Goal: Task Accomplishment & Management: Use online tool/utility

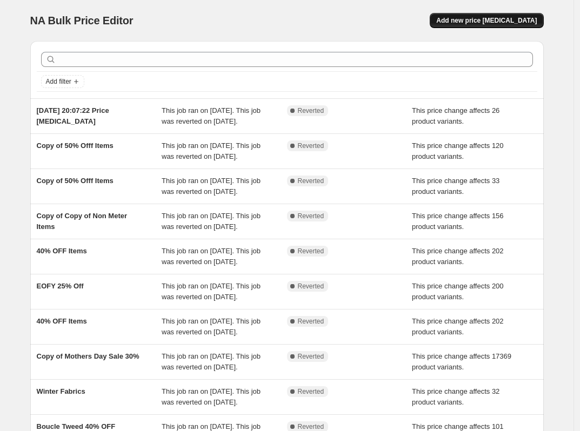
click at [492, 21] on span "Add new price [MEDICAL_DATA]" at bounding box center [486, 20] width 101 height 9
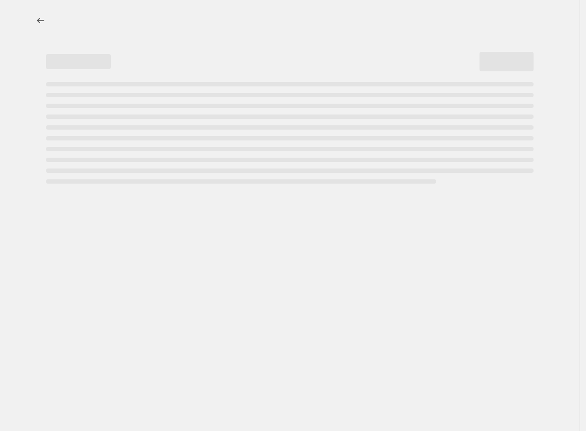
select select "percentage"
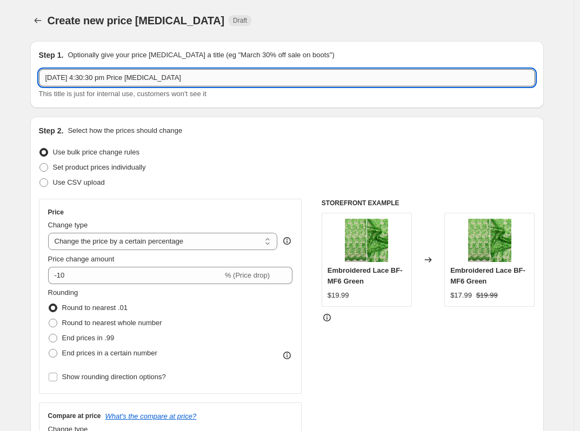
click at [95, 76] on input "[DATE] 4:30:30 pm Price [MEDICAL_DATA]" at bounding box center [287, 77] width 496 height 17
type input "Polar Fleece Promo"
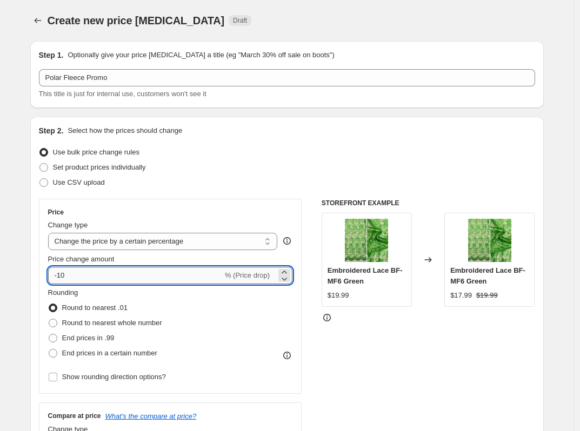
click at [95, 281] on input "-10" at bounding box center [135, 275] width 175 height 17
type input "-40"
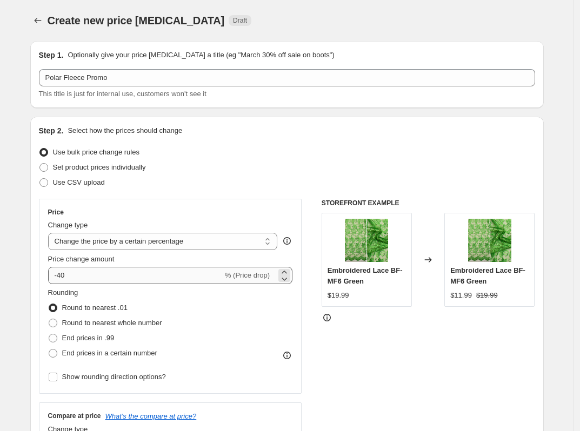
scroll to position [230, 0]
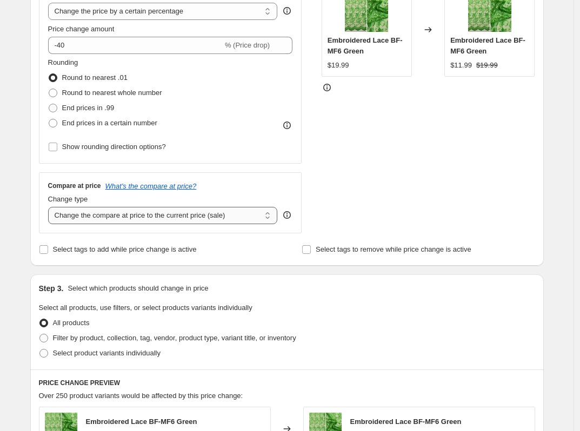
select select "no_change"
click at [115, 275] on div "Step 3. Select which products should change in price Select all products, use f…" at bounding box center [287, 322] width 514 height 95
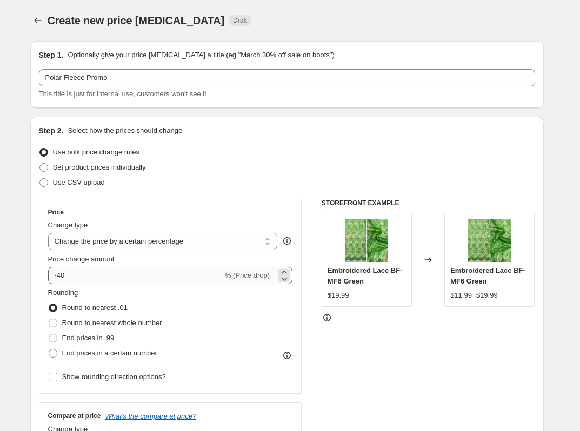
scroll to position [495, 0]
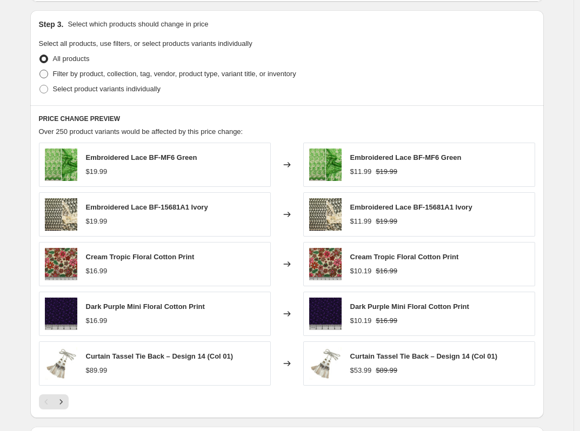
click at [84, 75] on span "Filter by product, collection, tag, vendor, product type, variant title, or inv…" at bounding box center [174, 74] width 243 height 8
click at [40, 70] on input "Filter by product, collection, tag, vendor, product type, variant title, or inv…" at bounding box center [39, 70] width 1 height 1
radio input "true"
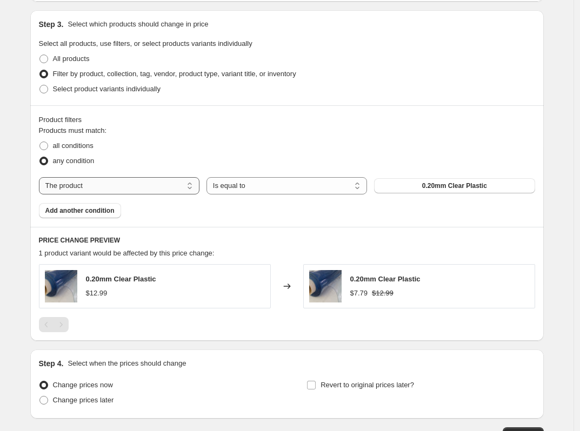
select select "tag"
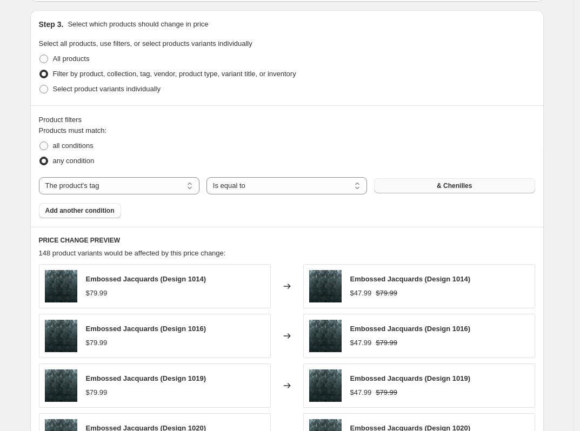
click at [452, 189] on span "& Chenilles" at bounding box center [454, 186] width 35 height 9
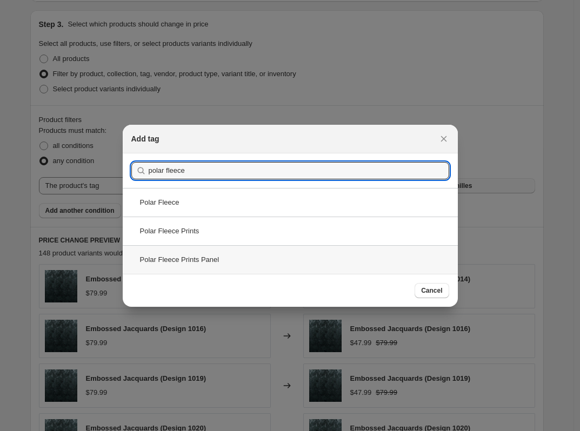
type input "polar fleece"
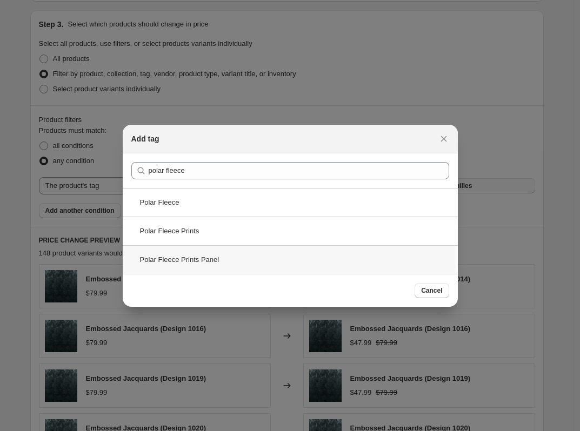
click at [197, 254] on div "Polar Fleece Prints Panel" at bounding box center [290, 259] width 335 height 29
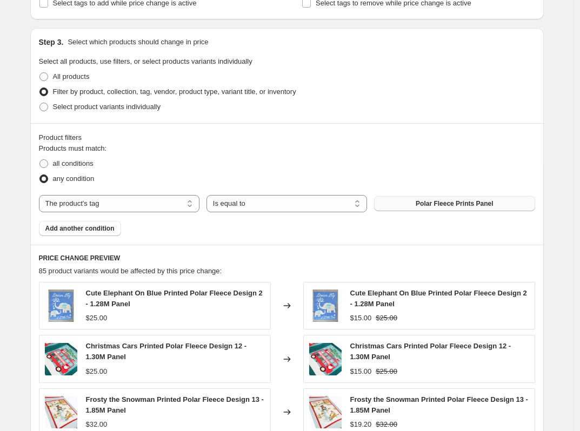
scroll to position [0, 0]
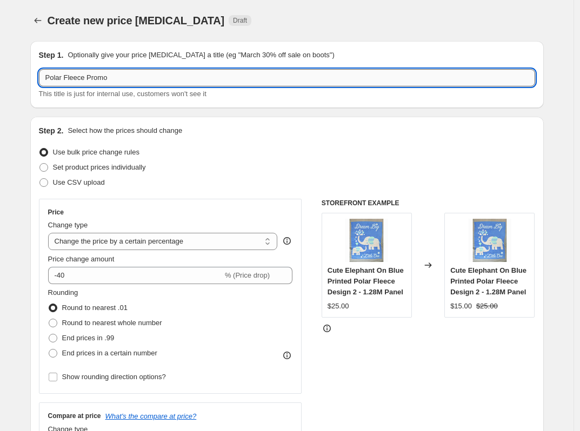
click at [139, 76] on input "Polar Fleece Promo" at bounding box center [287, 77] width 496 height 17
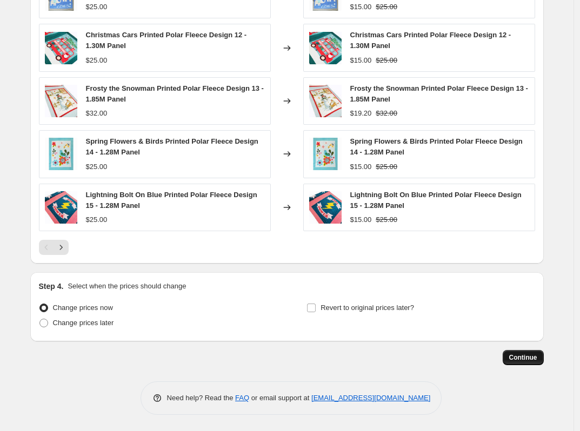
type input "Polar Fleece Panel Promos"
click at [526, 359] on span "Continue" at bounding box center [523, 358] width 28 height 9
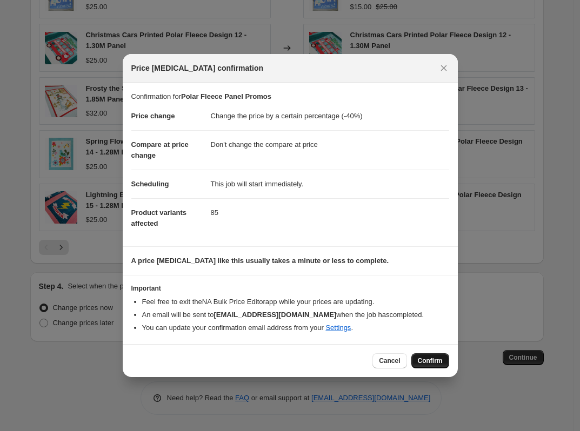
click at [418, 356] on button "Confirm" at bounding box center [430, 361] width 38 height 15
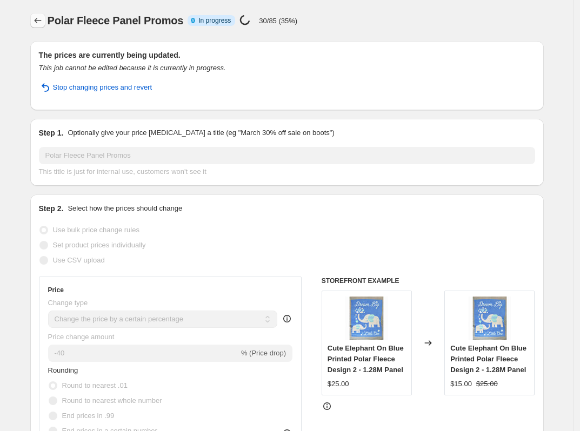
click at [43, 23] on icon "Price change jobs" at bounding box center [37, 20] width 11 height 11
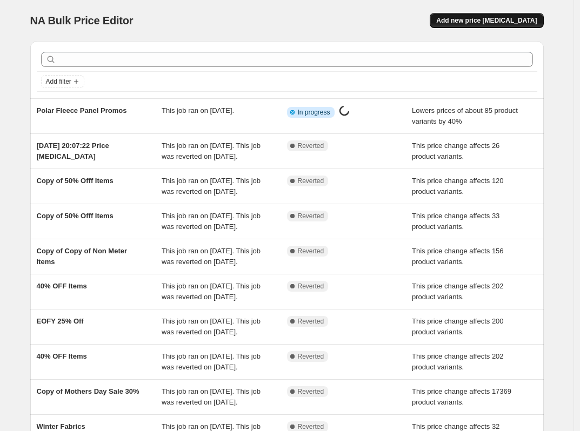
click at [486, 15] on button "Add new price [MEDICAL_DATA]" at bounding box center [487, 20] width 114 height 15
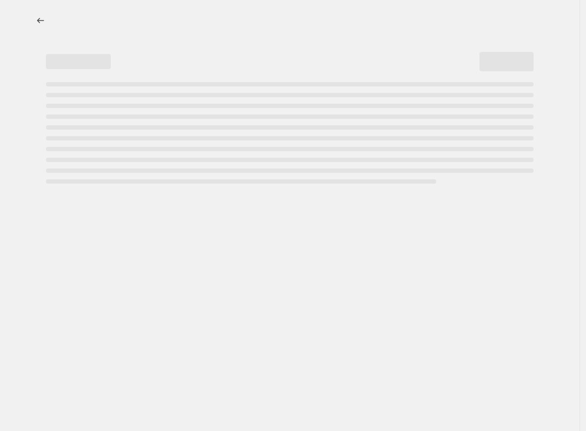
select select "percentage"
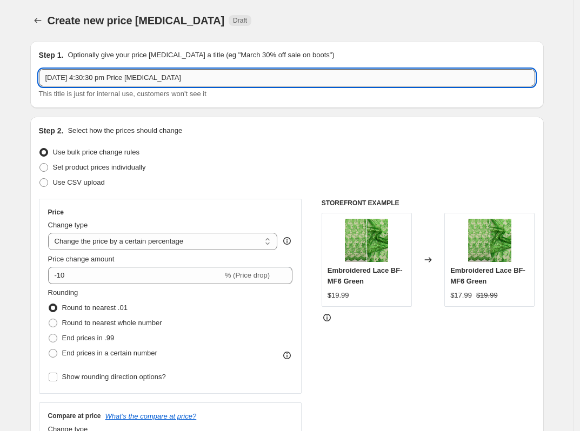
click at [124, 78] on input "[DATE] 4:30:30 pm Price [MEDICAL_DATA]" at bounding box center [287, 77] width 496 height 17
type input "Polar F"
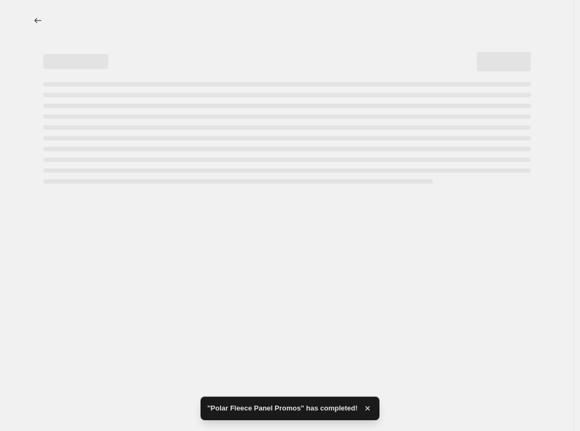
select select "percentage"
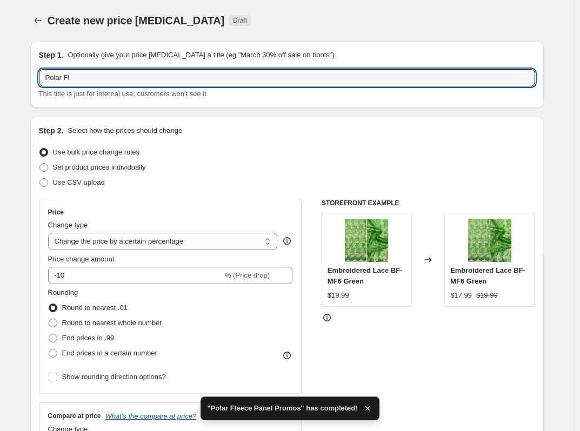
click at [124, 78] on input "Polar Fl" at bounding box center [287, 77] width 496 height 17
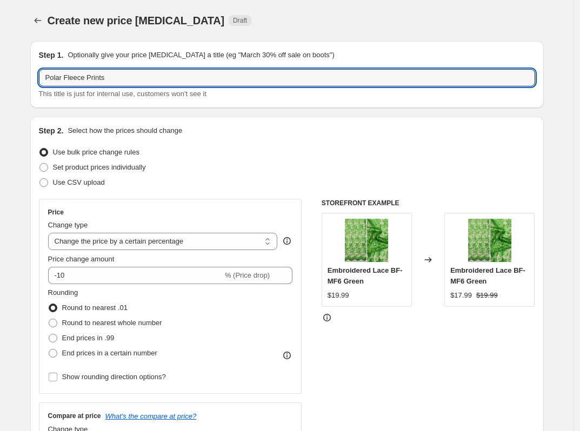
scroll to position [2, 0]
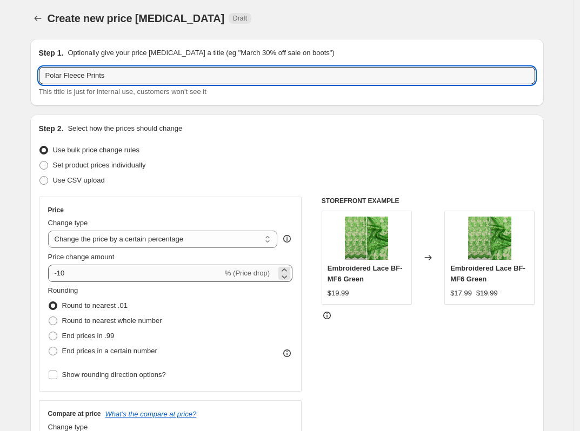
type input "Polar Fleece Prints"
click at [149, 274] on input "-10" at bounding box center [135, 273] width 175 height 17
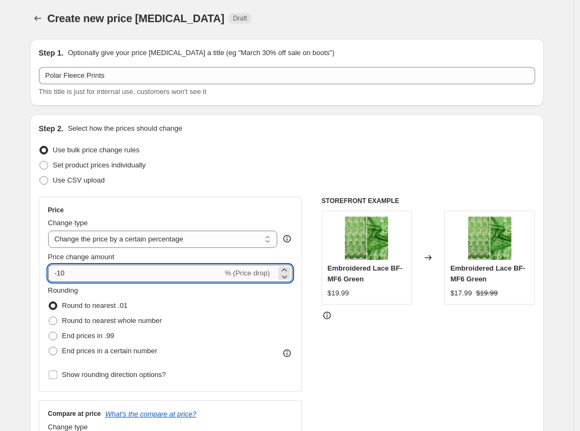
click at [149, 274] on input "-10" at bounding box center [135, 273] width 175 height 17
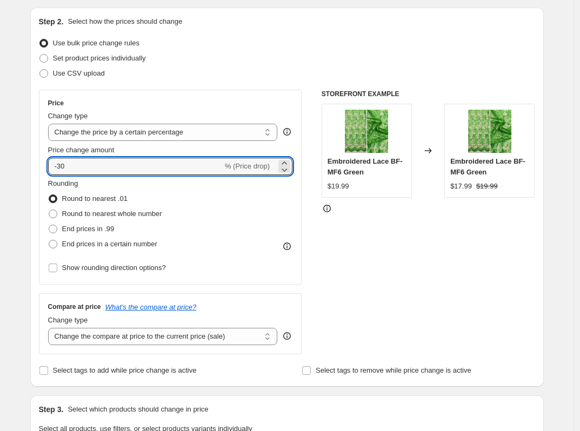
scroll to position [261, 0]
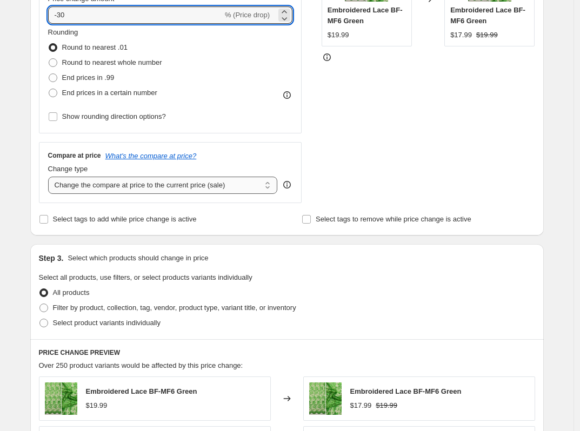
type input "-30"
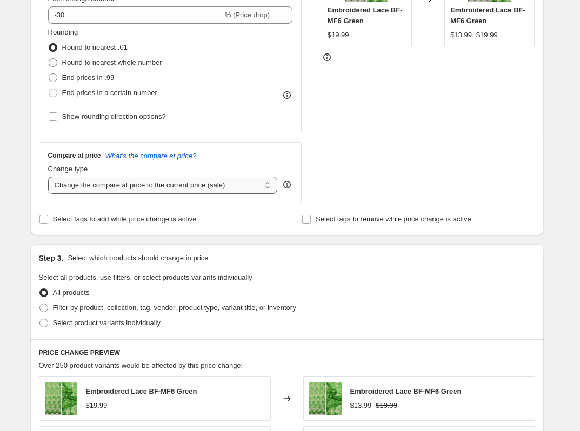
select select "no_change"
click at [170, 311] on span "Filter by product, collection, tag, vendor, product type, variant title, or inv…" at bounding box center [174, 308] width 243 height 8
click at [40, 304] on input "Filter by product, collection, tag, vendor, product type, variant title, or inv…" at bounding box center [39, 304] width 1 height 1
radio input "true"
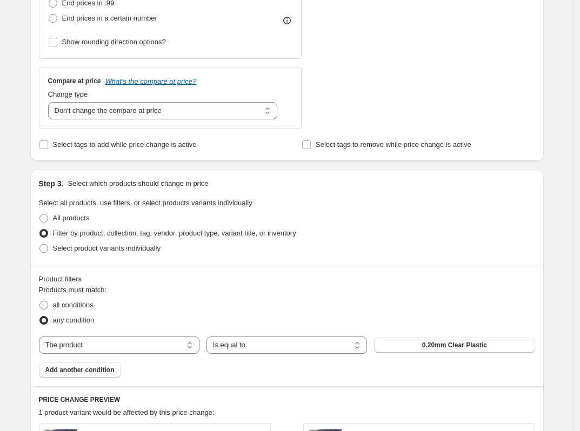
scroll to position [406, 0]
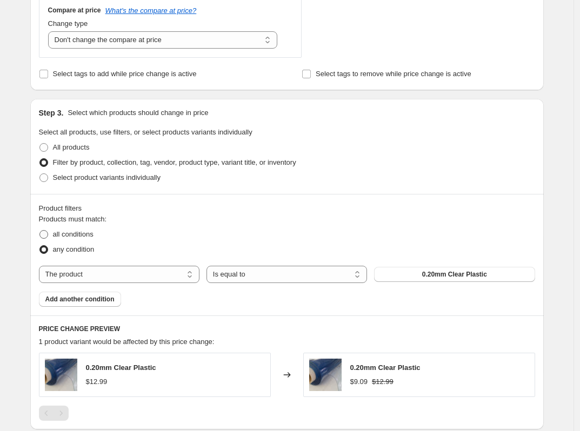
click at [80, 234] on span "all conditions" at bounding box center [73, 234] width 41 height 8
click at [40, 231] on input "all conditions" at bounding box center [39, 230] width 1 height 1
radio input "true"
click at [89, 305] on button "Add another condition" at bounding box center [80, 299] width 82 height 15
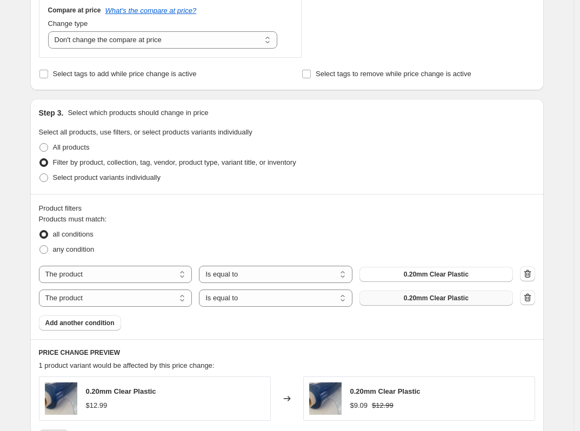
click at [475, 300] on button "0.20mm Clear Plastic" at bounding box center [436, 298] width 154 height 15
select select "tag"
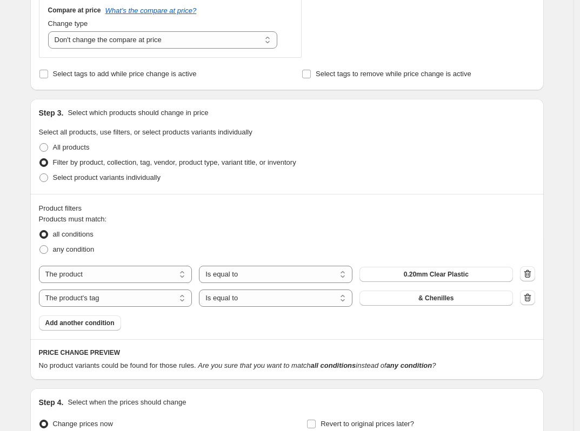
click at [453, 299] on span "& Chenilles" at bounding box center [435, 298] width 35 height 9
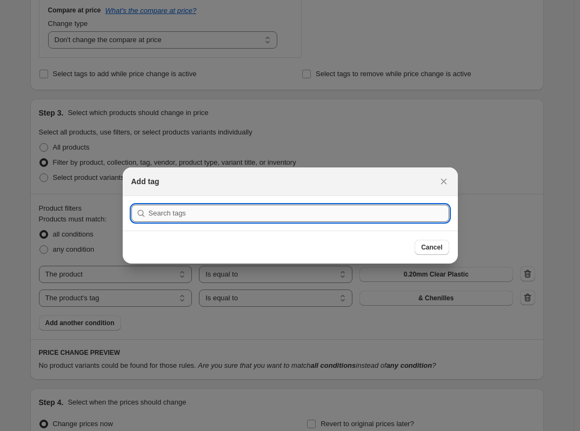
click at [235, 216] on input ":r6b:" at bounding box center [299, 213] width 301 height 17
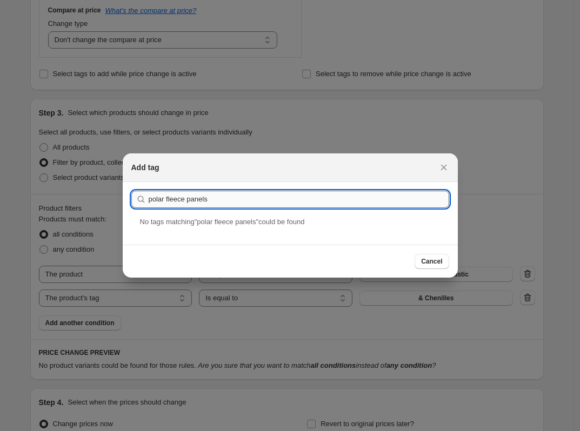
click at [236, 203] on input "polar fleece panels" at bounding box center [299, 199] width 301 height 17
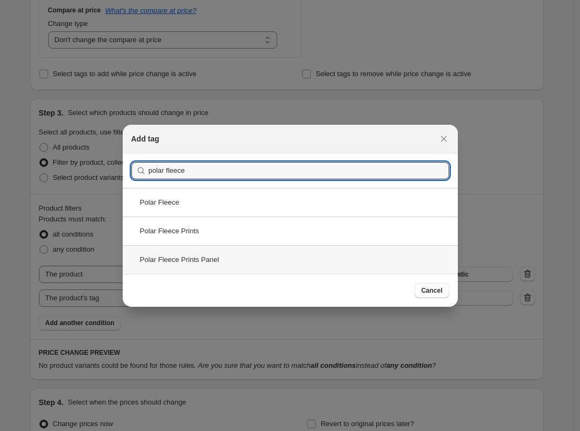
type input "polar fleece"
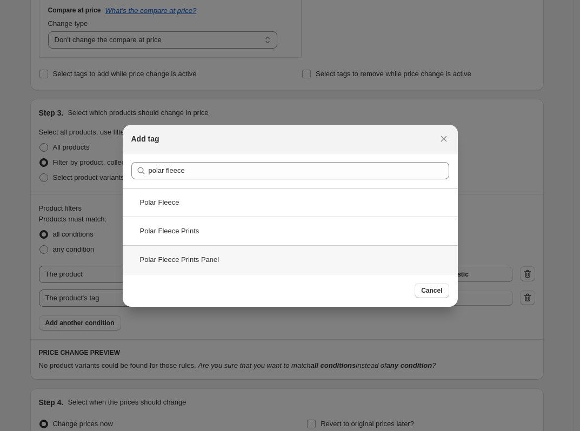
click at [215, 257] on div "Polar Fleece Prints Panel" at bounding box center [290, 259] width 335 height 29
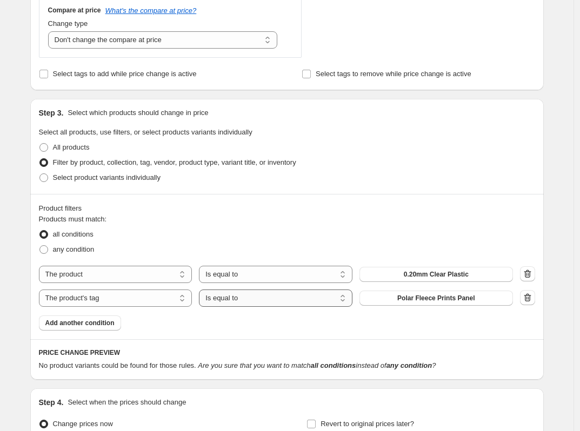
select select "not_equal"
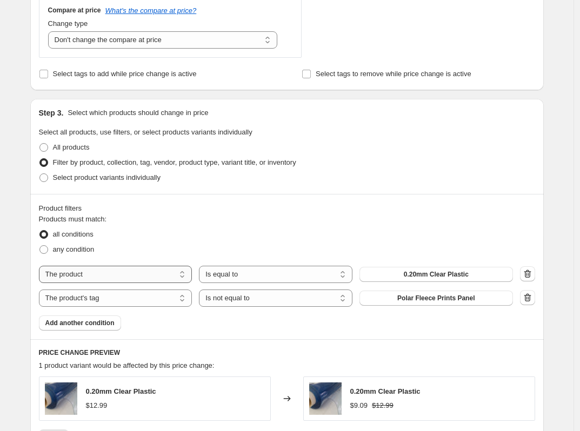
select select "tag"
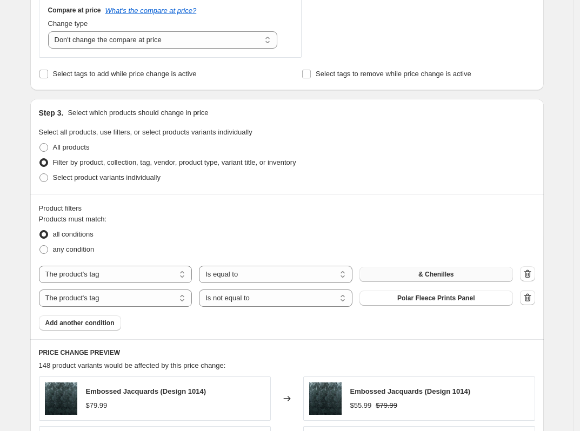
click at [476, 275] on button "& Chenilles" at bounding box center [436, 274] width 154 height 15
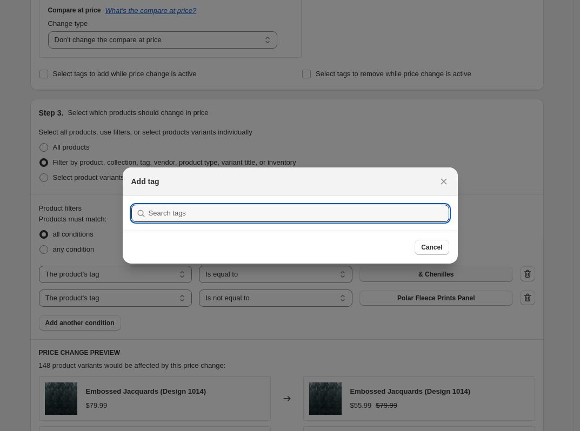
scroll to position [0, 0]
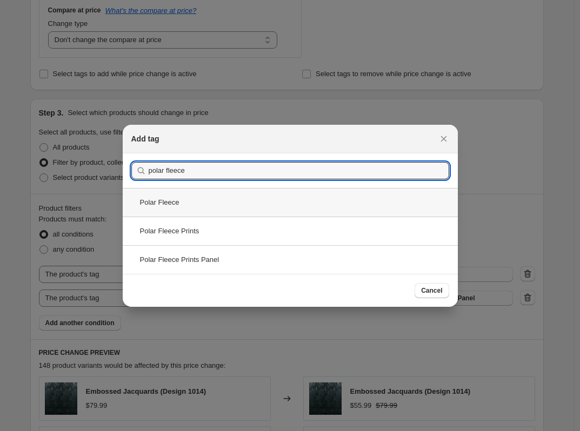
type input "polar fleece"
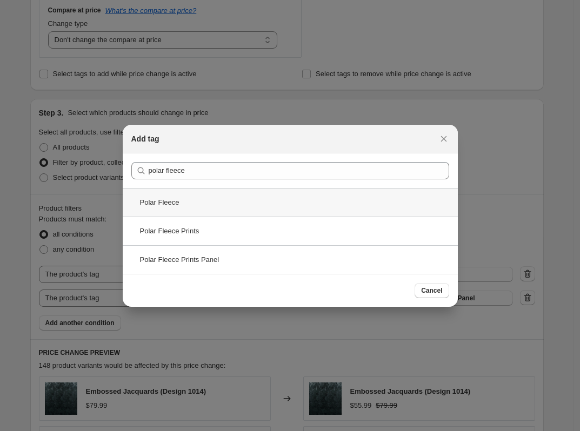
click at [183, 206] on div "Polar Fleece" at bounding box center [290, 202] width 335 height 29
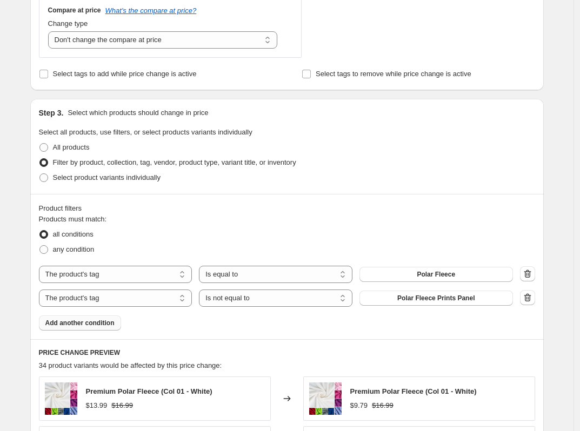
click at [86, 325] on span "Add another condition" at bounding box center [79, 323] width 69 height 9
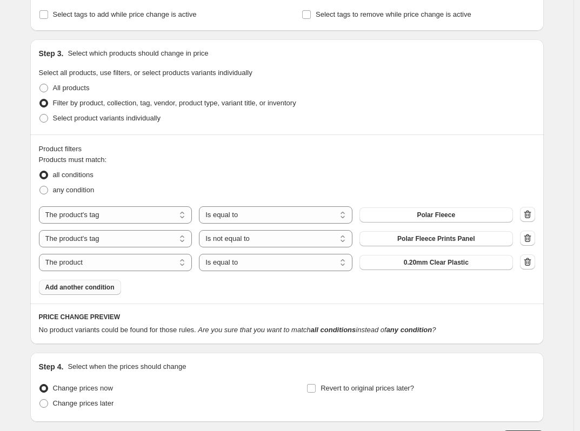
scroll to position [463, 0]
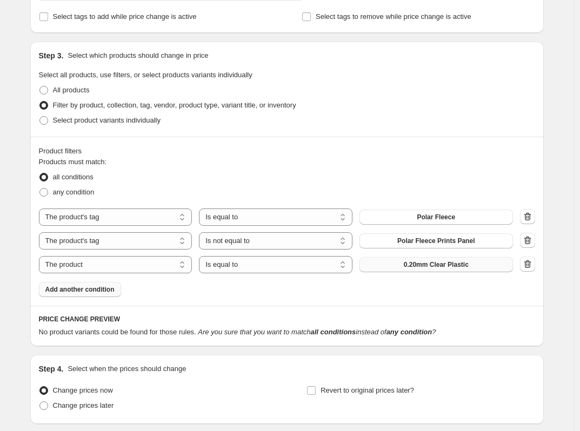
click at [396, 266] on button "0.20mm Clear Plastic" at bounding box center [436, 264] width 154 height 15
select select "tag"
click at [427, 265] on span "& Chenilles" at bounding box center [435, 265] width 35 height 9
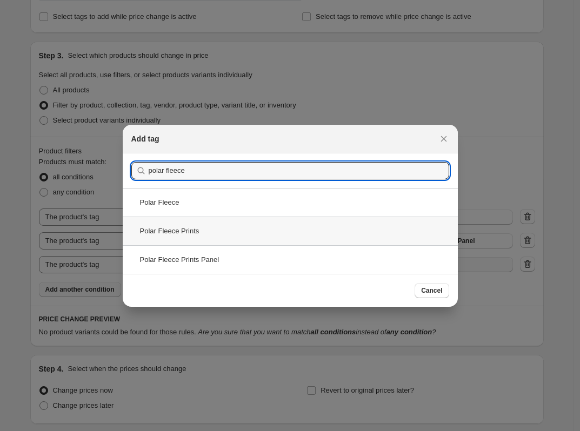
type input "polar fleece"
click at [211, 231] on div "Polar Fleece Prints" at bounding box center [290, 231] width 335 height 29
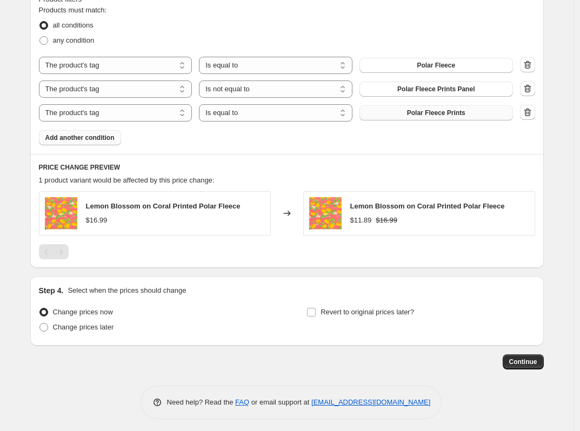
scroll to position [592, 0]
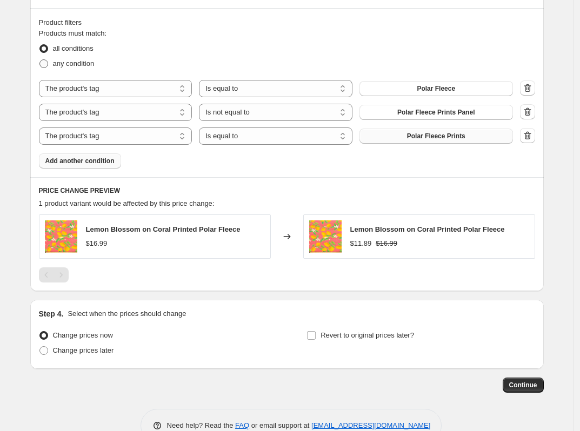
click at [75, 62] on span "any condition" at bounding box center [74, 63] width 42 height 8
click at [40, 60] on input "any condition" at bounding box center [39, 59] width 1 height 1
radio input "true"
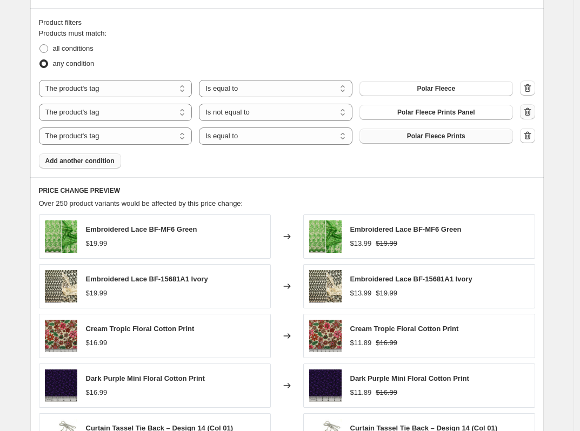
click at [529, 113] on icon "button" at bounding box center [528, 112] width 1 height 3
select select "equal"
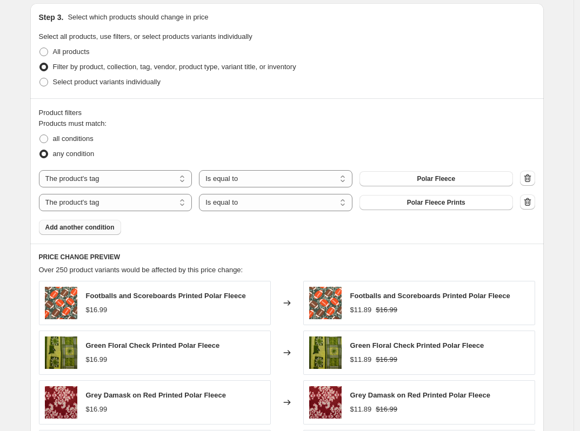
scroll to position [795, 0]
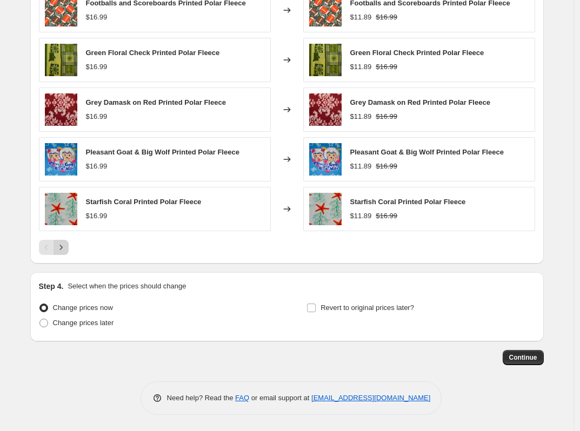
click at [62, 248] on icon "Next" at bounding box center [61, 247] width 11 height 11
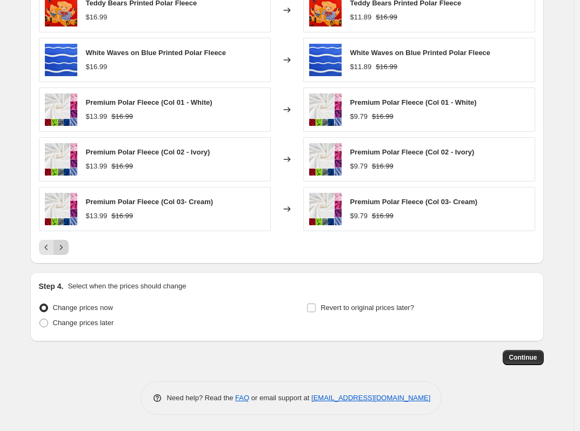
click at [62, 248] on icon "Next" at bounding box center [61, 247] width 11 height 11
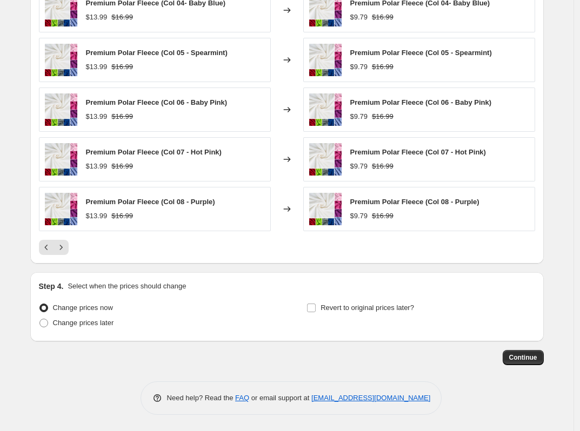
drag, startPoint x: 62, startPoint y: 248, endPoint x: 269, endPoint y: 270, distance: 207.7
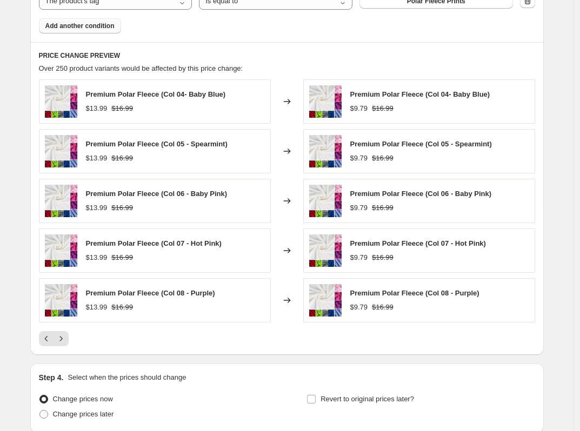
scroll to position [664, 0]
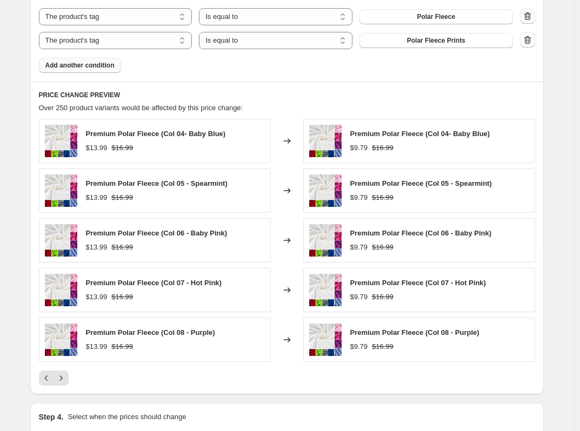
click at [532, 15] on icon "button" at bounding box center [527, 16] width 11 height 11
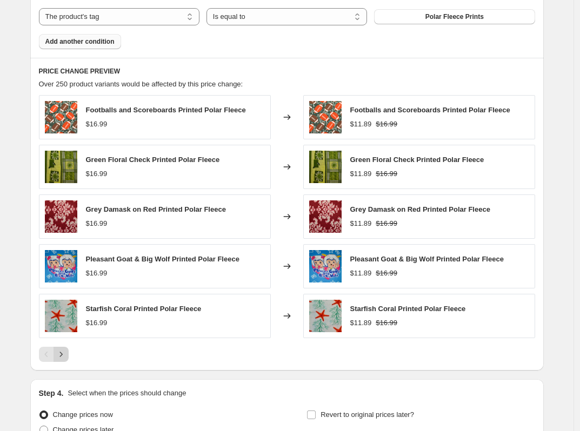
click at [66, 354] on icon "Next" at bounding box center [61, 354] width 11 height 11
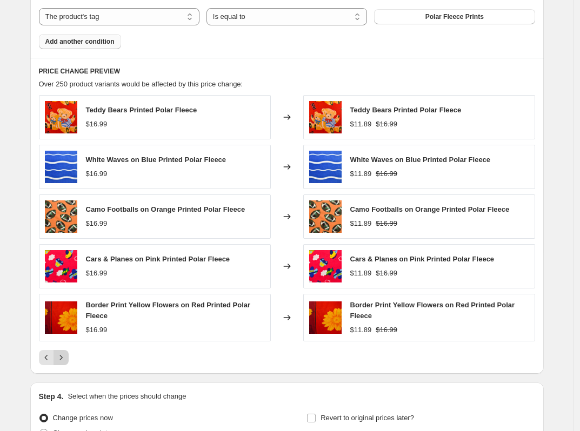
click at [66, 354] on icon "Next" at bounding box center [61, 357] width 11 height 11
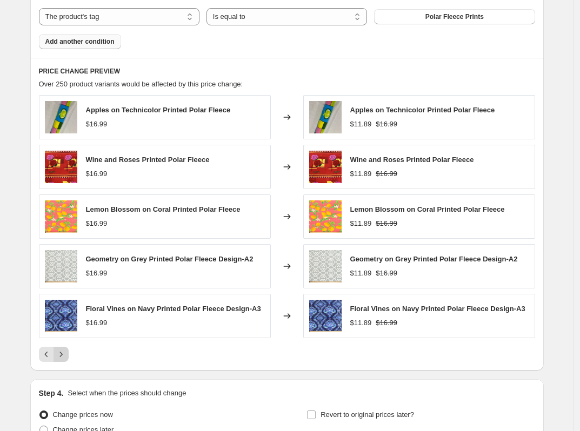
click at [66, 354] on icon "Next" at bounding box center [61, 354] width 11 height 11
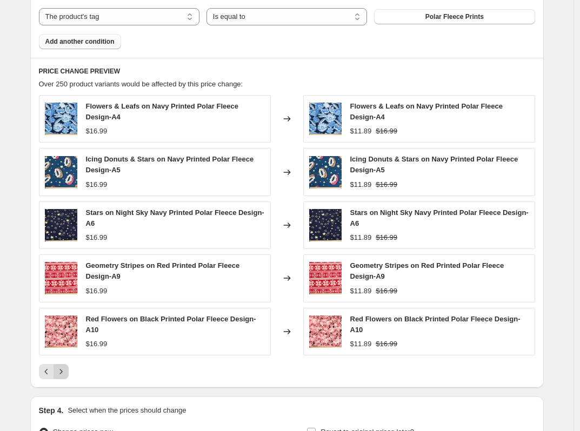
click at [66, 354] on div "Red Flowers on Black Printed Polar Fleece Design-A10 $16.99" at bounding box center [155, 332] width 232 height 48
click at [65, 365] on button "Next" at bounding box center [61, 371] width 15 height 15
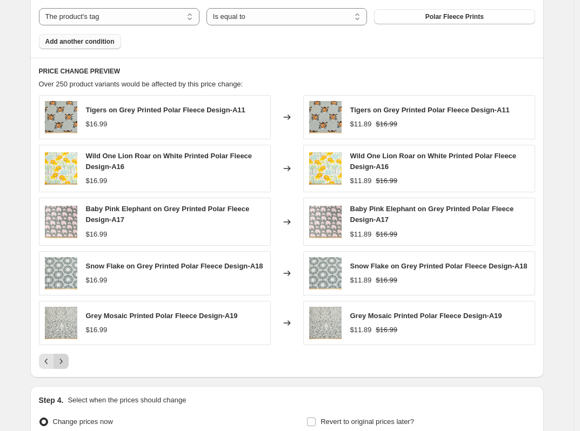
click at [65, 367] on icon "Next" at bounding box center [61, 361] width 11 height 11
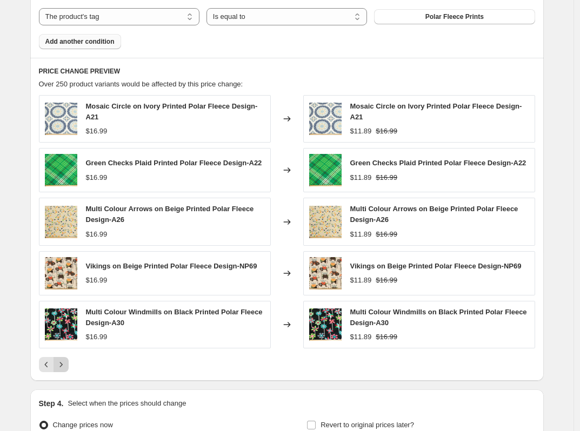
click at [65, 367] on icon "Next" at bounding box center [61, 364] width 11 height 11
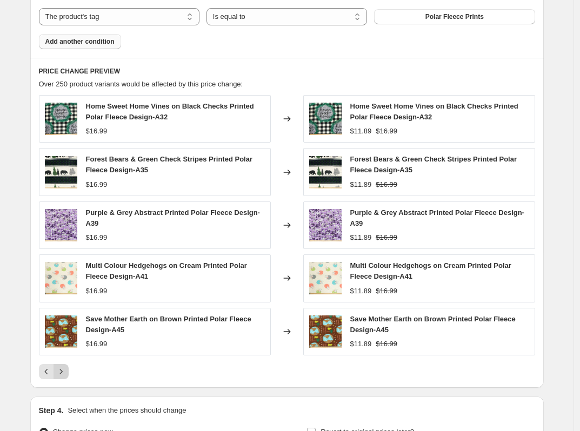
click at [65, 367] on icon "Next" at bounding box center [61, 371] width 11 height 11
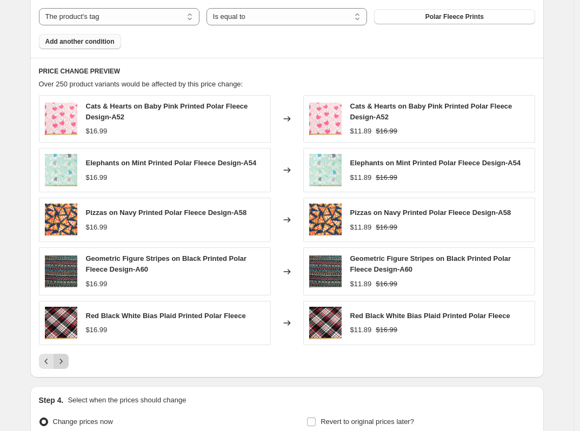
click at [65, 367] on button "Next" at bounding box center [61, 361] width 15 height 15
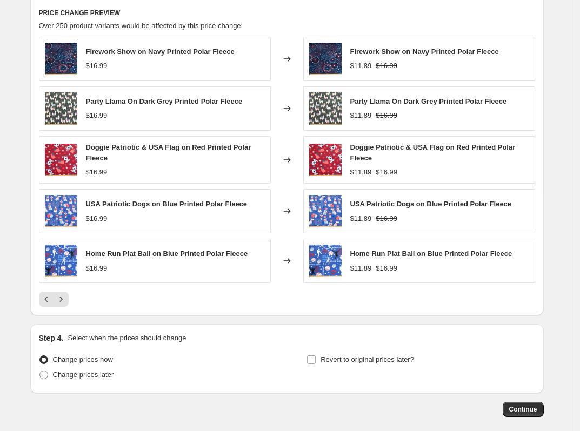
scroll to position [771, 0]
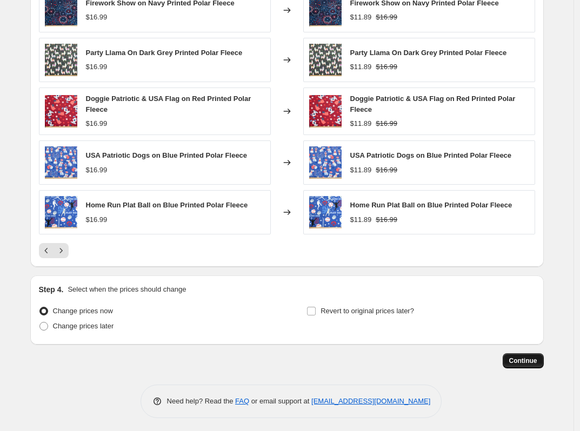
click at [526, 361] on span "Continue" at bounding box center [523, 361] width 28 height 9
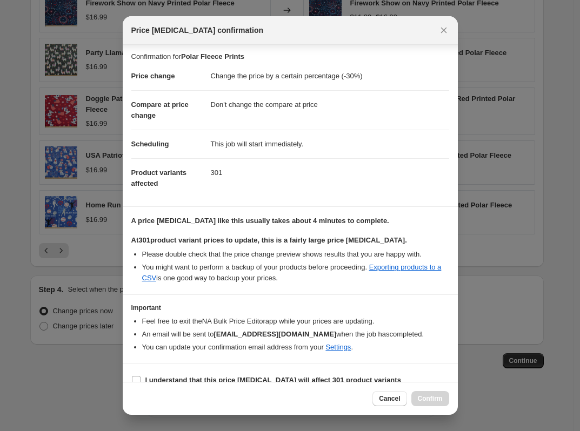
scroll to position [17, 0]
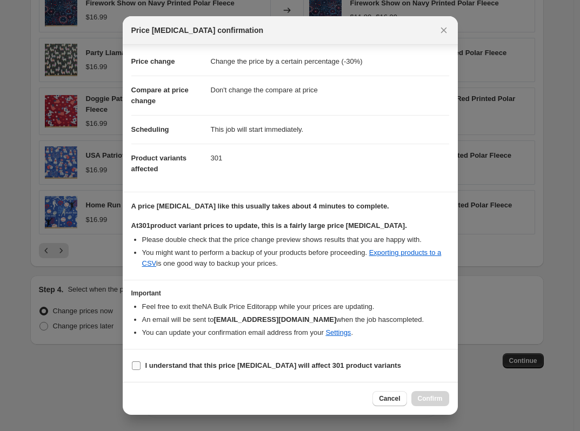
click at [252, 364] on b "I understand that this price [MEDICAL_DATA] will affect 301 product variants" at bounding box center [273, 366] width 256 height 8
click at [141, 364] on input "I understand that this price [MEDICAL_DATA] will affect 301 product variants" at bounding box center [136, 366] width 9 height 9
checkbox input "true"
click at [422, 391] on button "Confirm" at bounding box center [430, 398] width 38 height 15
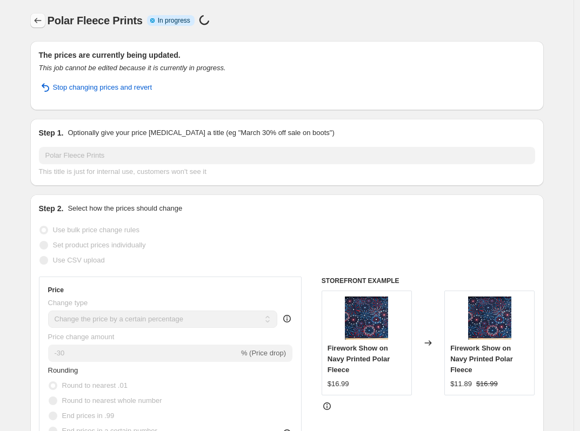
click at [40, 26] on button "Price change jobs" at bounding box center [37, 20] width 15 height 15
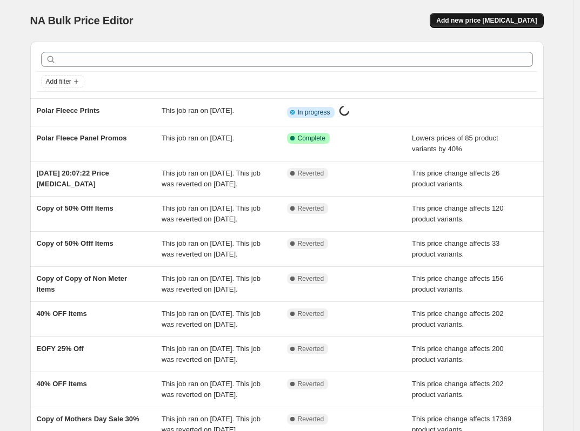
click at [496, 21] on span "Add new price [MEDICAL_DATA]" at bounding box center [486, 20] width 101 height 9
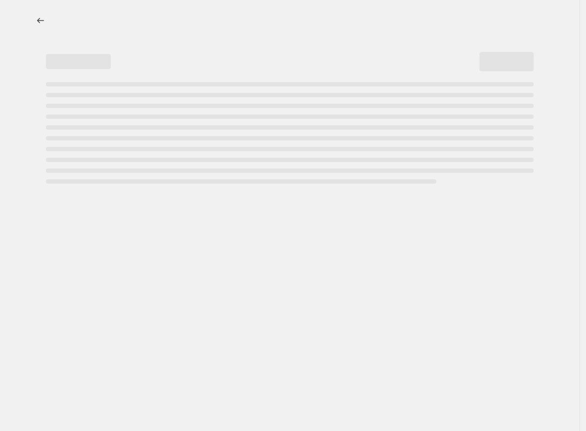
select select "percentage"
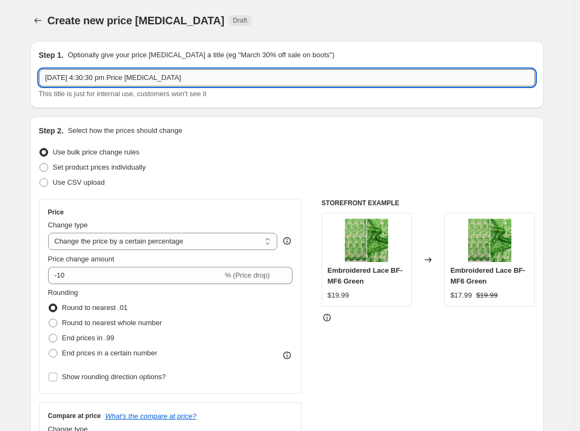
click at [114, 77] on input "[DATE] 4:30:30 pm Price [MEDICAL_DATA]" at bounding box center [287, 77] width 496 height 17
type input "Polar Fleece Solids"
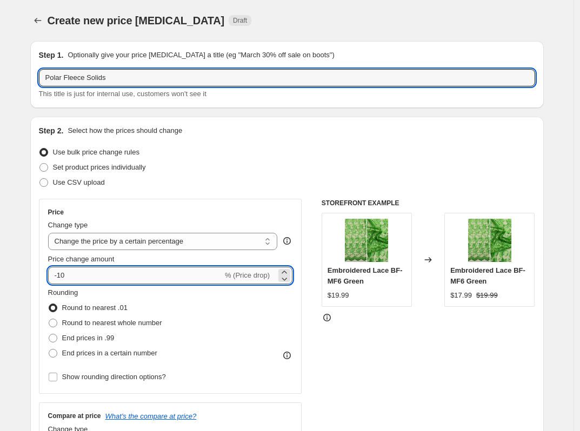
click at [175, 276] on input "-10" at bounding box center [135, 275] width 175 height 17
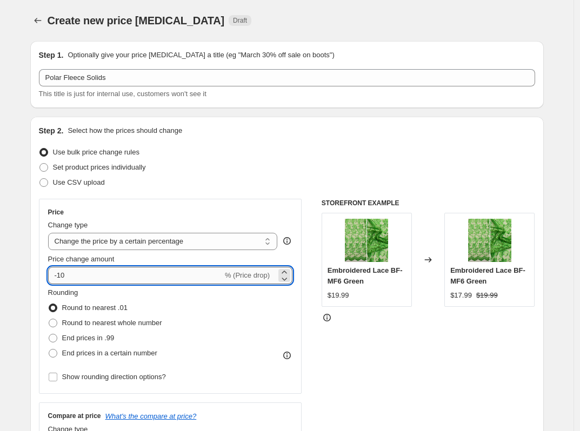
click at [175, 276] on input "-10" at bounding box center [135, 275] width 175 height 17
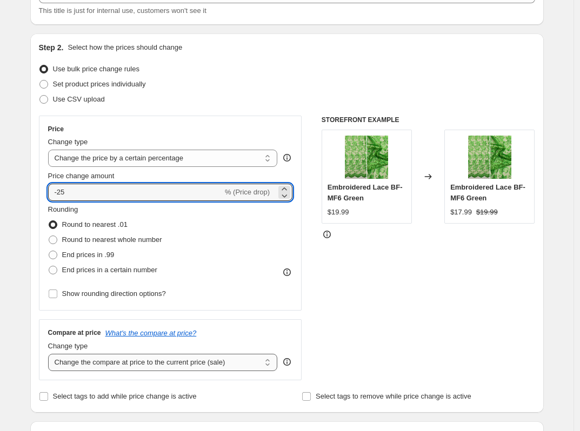
type input "-25"
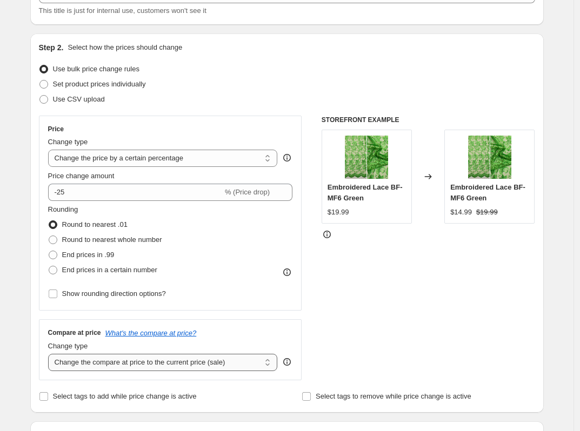
select select "no_change"
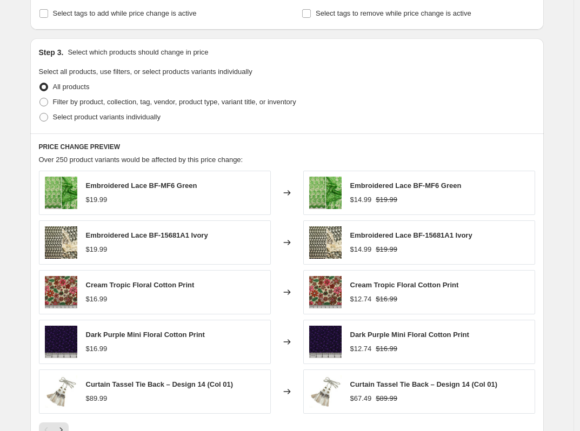
scroll to position [469, 0]
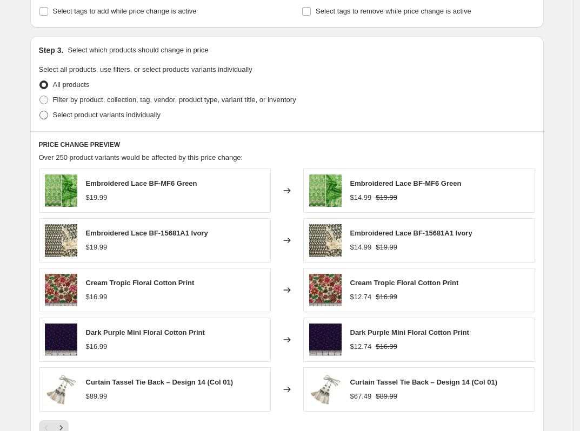
click at [115, 117] on span "Select product variants individually" at bounding box center [107, 115] width 108 height 8
click at [40, 111] on input "Select product variants individually" at bounding box center [39, 111] width 1 height 1
radio input "true"
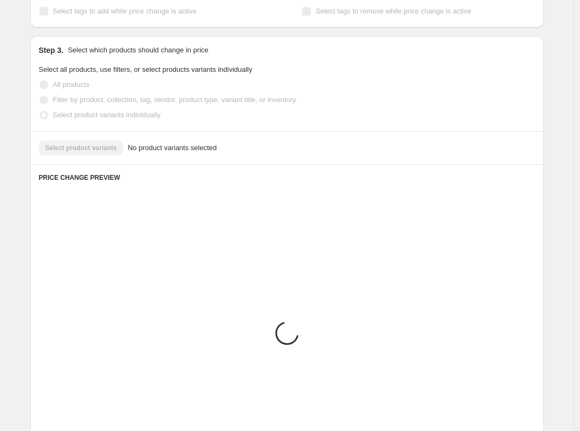
scroll to position [410, 0]
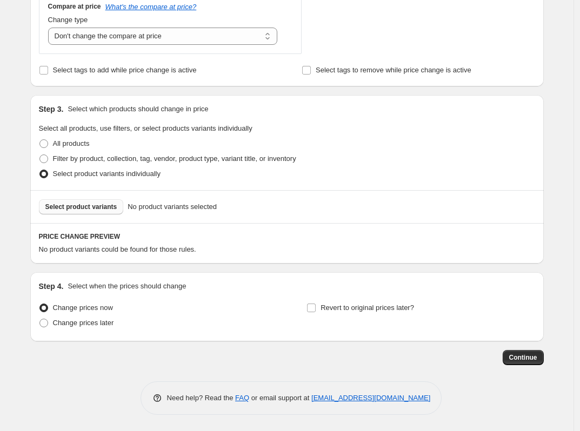
click at [108, 201] on button "Select product variants" at bounding box center [81, 206] width 85 height 15
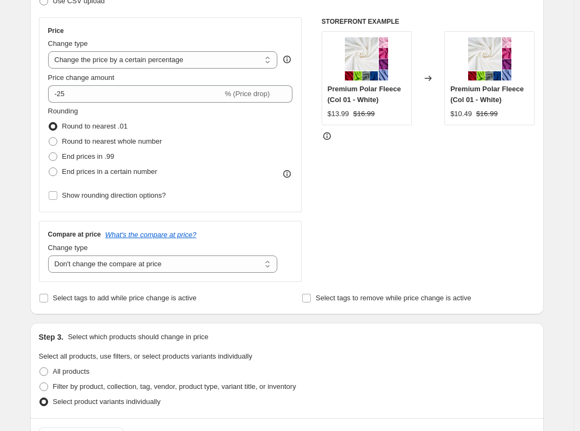
scroll to position [98, 0]
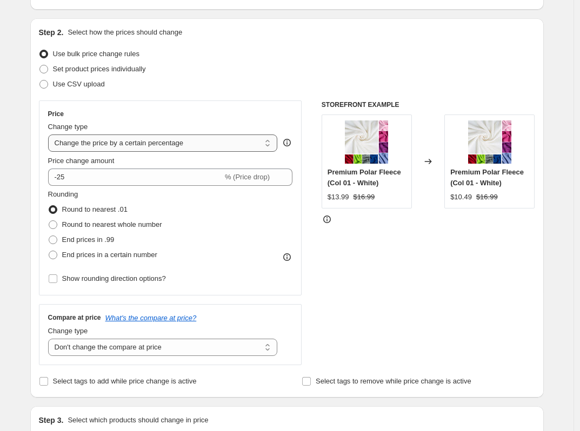
select select "bcap"
type input "-12.00"
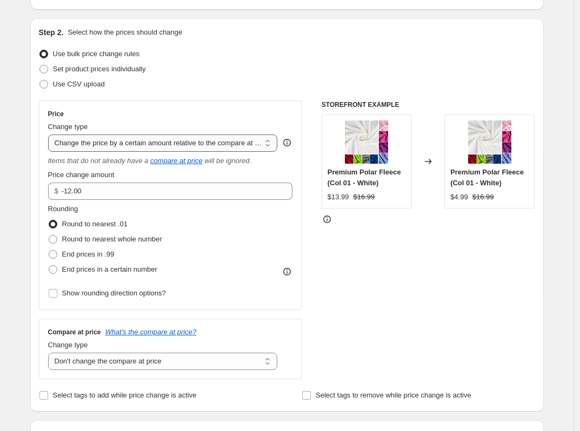
select select "pcap"
type input "-20"
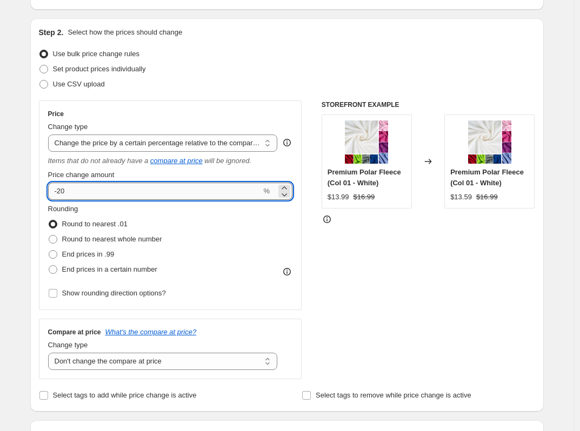
click at [138, 185] on input "-20" at bounding box center [155, 191] width 214 height 17
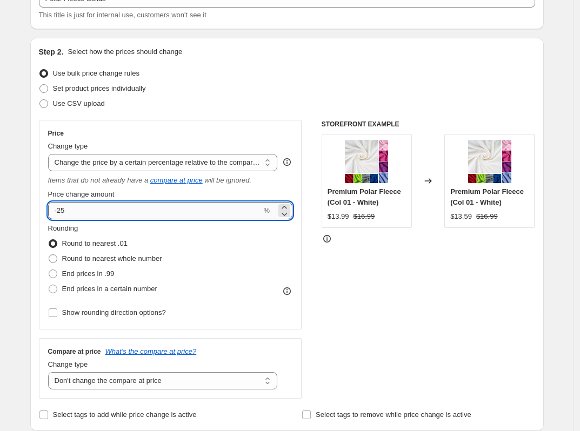
scroll to position [0, 0]
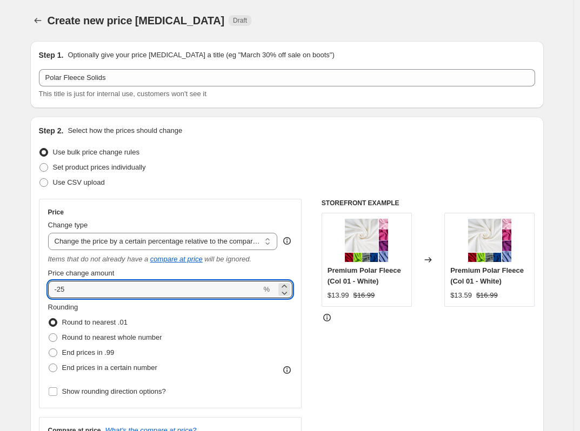
type input "-25"
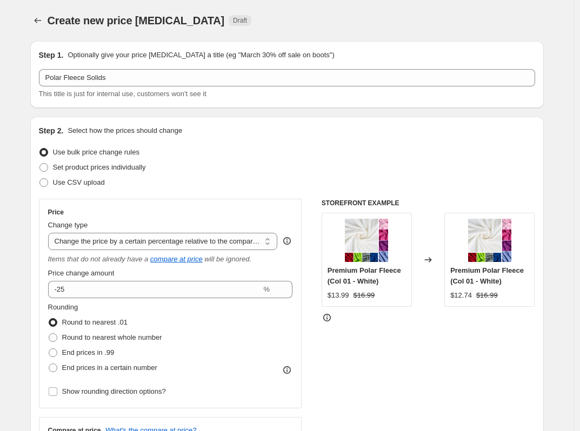
click at [403, 357] on div "STOREFRONT EXAMPLE Premium Polar Fleece (Col 01 - White) $13.99 $16.99 Changed …" at bounding box center [429, 338] width 214 height 279
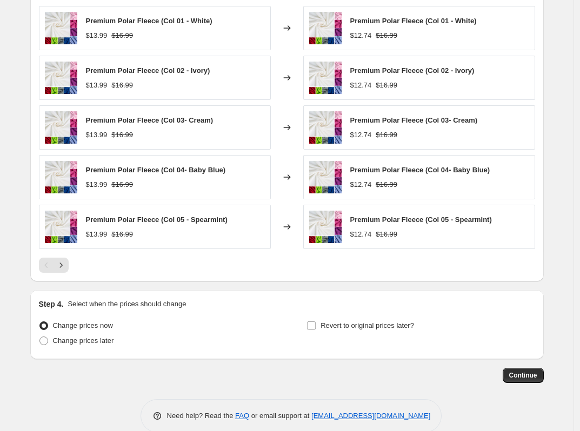
scroll to position [696, 0]
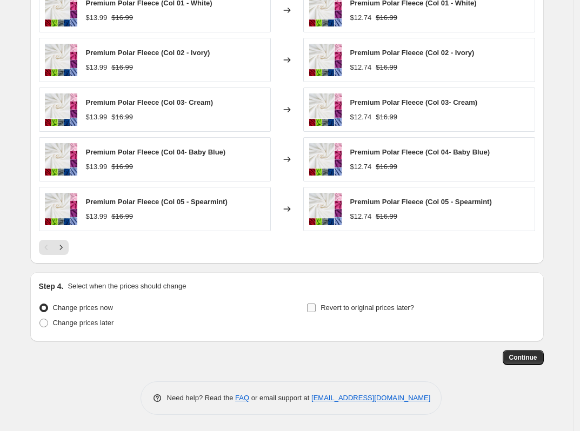
click at [355, 310] on span "Revert to original prices later?" at bounding box center [368, 308] width 94 height 8
click at [316, 310] on input "Revert to original prices later?" at bounding box center [311, 308] width 9 height 9
checkbox input "true"
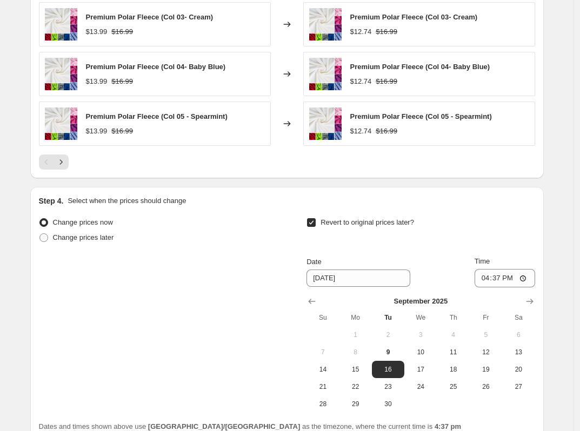
scroll to position [882, 0]
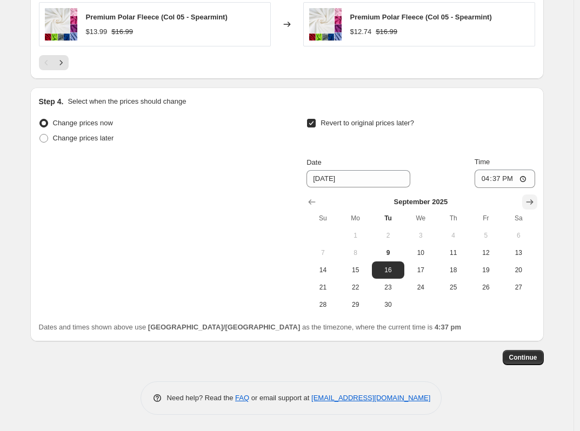
click at [528, 203] on icon "Show next month, October 2025" at bounding box center [529, 202] width 11 height 11
click at [435, 258] on button "8" at bounding box center [420, 252] width 32 height 17
type input "[DATE]"
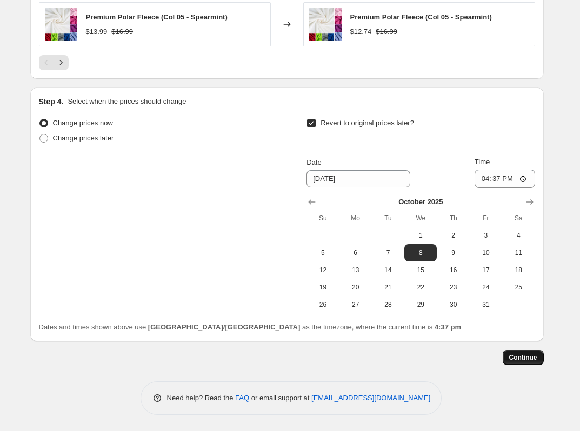
click at [519, 360] on span "Continue" at bounding box center [523, 358] width 28 height 9
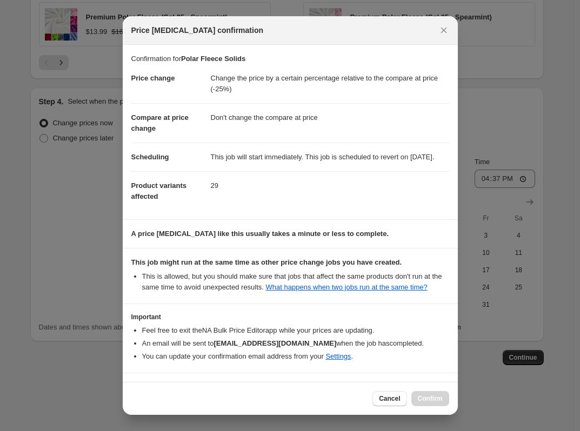
scroll to position [56, 0]
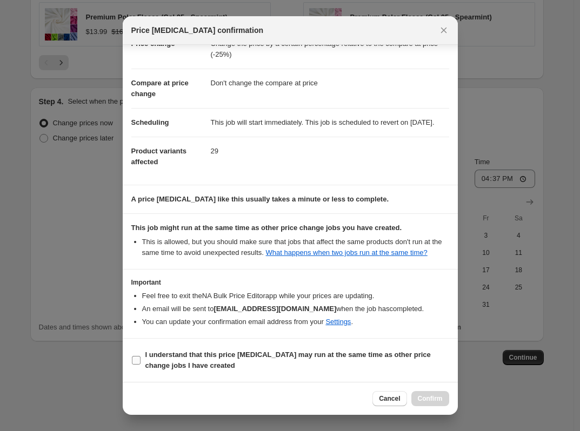
click at [199, 360] on span "I understand that this price [MEDICAL_DATA] may run at the same time as other p…" at bounding box center [297, 361] width 304 height 22
click at [141, 360] on input "I understand that this price [MEDICAL_DATA] may run at the same time as other p…" at bounding box center [136, 360] width 9 height 9
checkbox input "true"
click at [437, 398] on span "Confirm" at bounding box center [430, 399] width 25 height 9
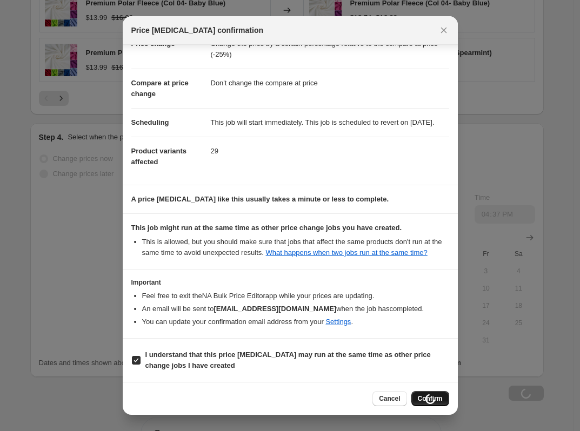
scroll to position [882, 0]
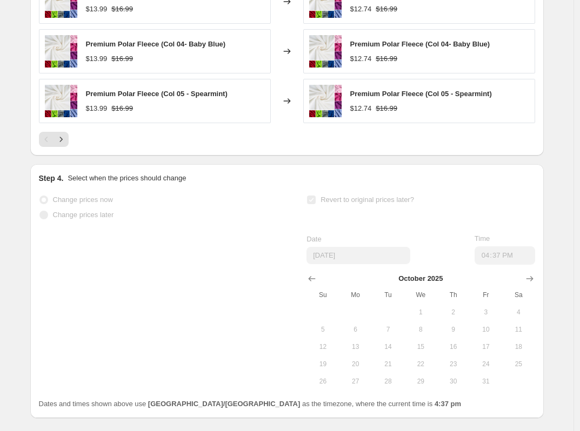
select select "pcap"
select select "no_change"
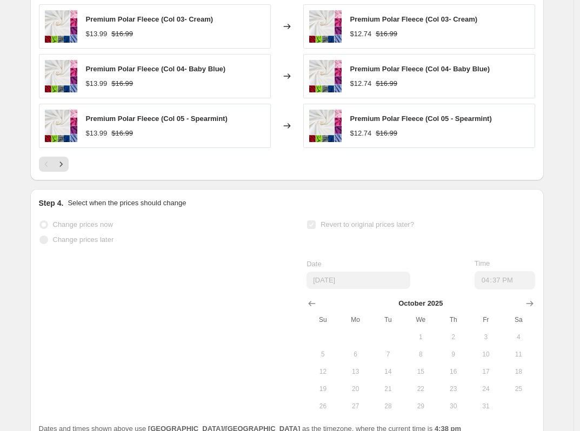
select select "pcap"
select select "no_change"
